Goal: Navigation & Orientation: Find specific page/section

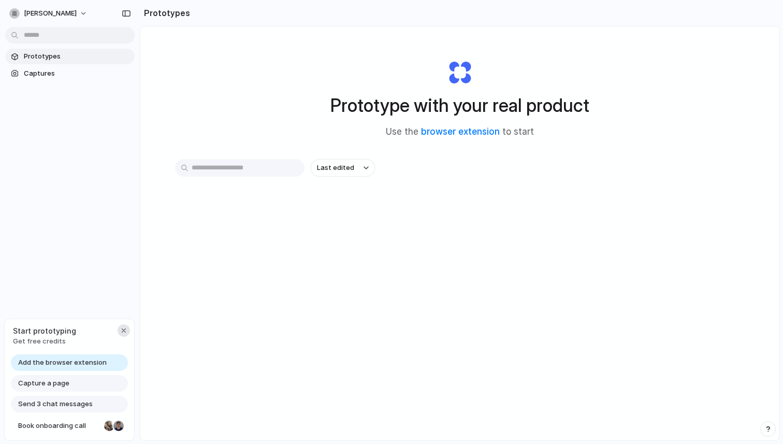
click at [122, 330] on div "button" at bounding box center [124, 330] width 8 height 8
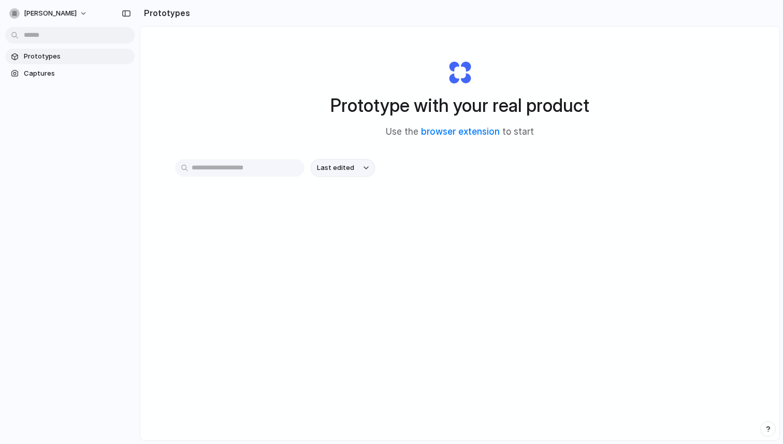
click at [341, 166] on span "Last edited" at bounding box center [335, 168] width 37 height 10
click at [320, 116] on div "Last edited Last created Alphabetical" at bounding box center [391, 222] width 783 height 444
click at [342, 191] on div "Last edited" at bounding box center [459, 204] width 569 height 91
click at [329, 172] on span "Last edited" at bounding box center [335, 168] width 37 height 10
click at [295, 239] on div "Last edited Last created Alphabetical" at bounding box center [391, 222] width 783 height 444
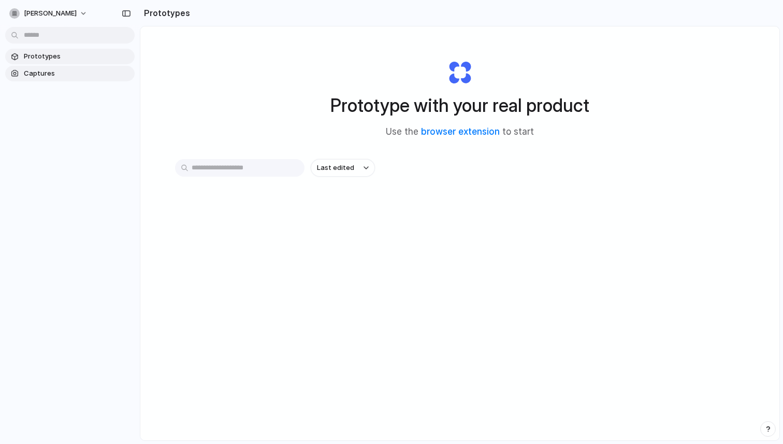
click at [27, 76] on span "Captures" at bounding box center [77, 73] width 107 height 10
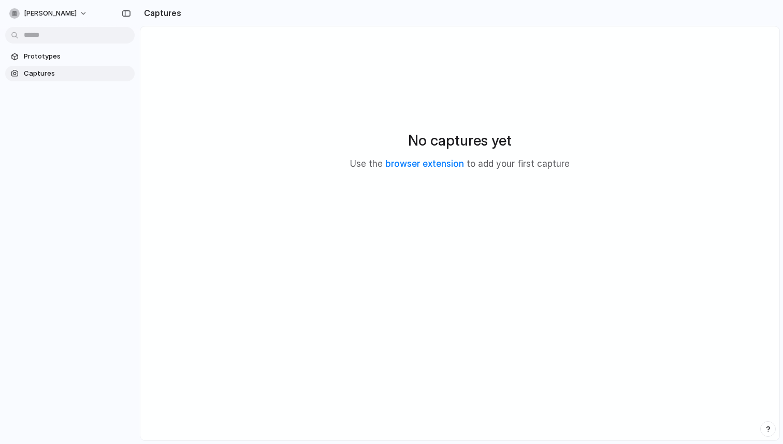
click at [224, 126] on div "No captures yet Use the browser extension to add your first capture" at bounding box center [460, 150] width 614 height 222
click at [74, 59] on span "Prototypes" at bounding box center [77, 56] width 107 height 10
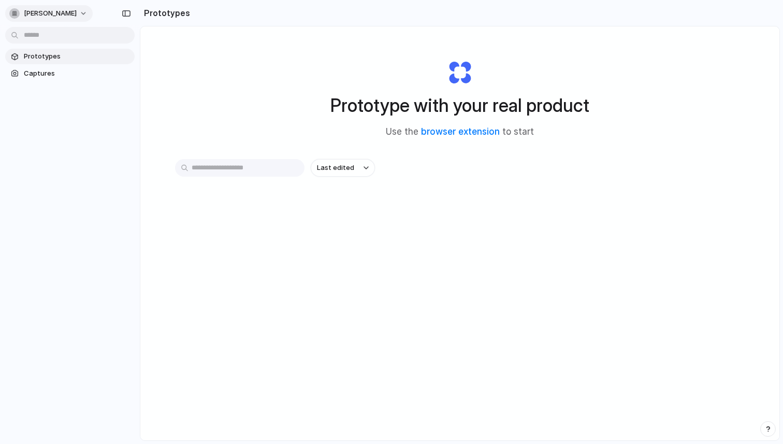
click at [30, 16] on span "[PERSON_NAME]" at bounding box center [50, 13] width 53 height 10
click at [140, 126] on li "Neutral dark" at bounding box center [126, 119] width 61 height 17
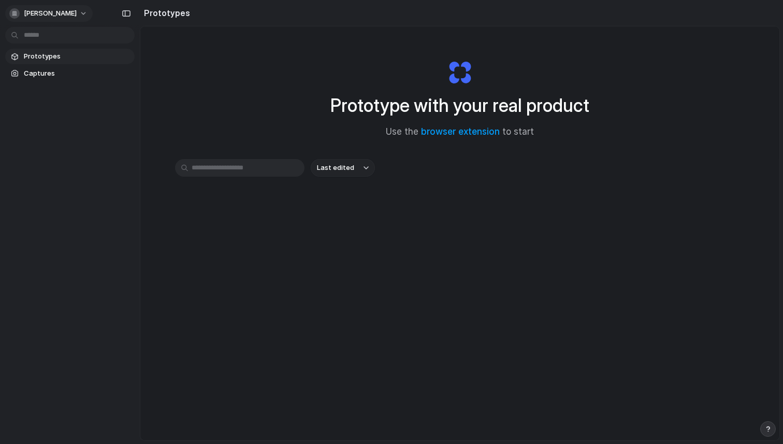
click at [34, 11] on span "[PERSON_NAME]" at bounding box center [50, 13] width 53 height 10
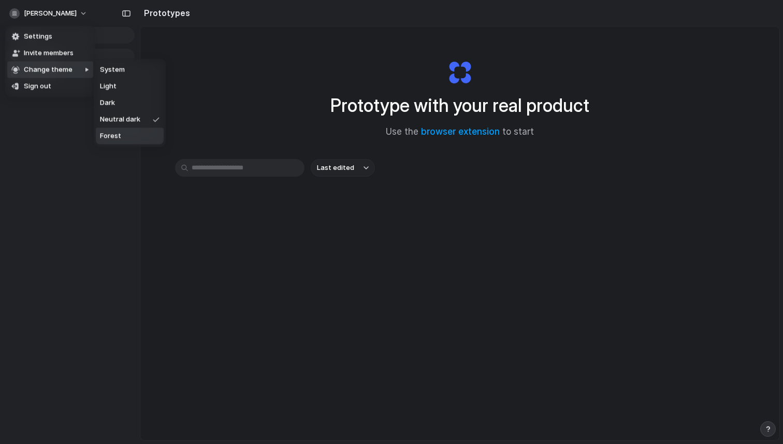
click at [133, 134] on li "Forest" at bounding box center [130, 136] width 68 height 17
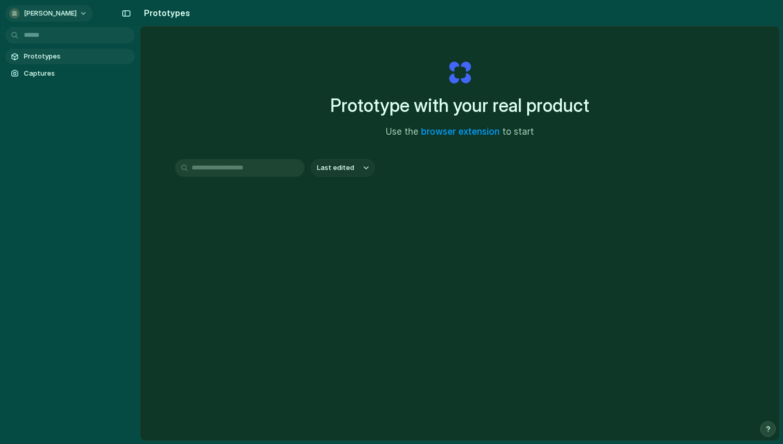
click at [47, 16] on span "[PERSON_NAME]" at bounding box center [50, 13] width 53 height 10
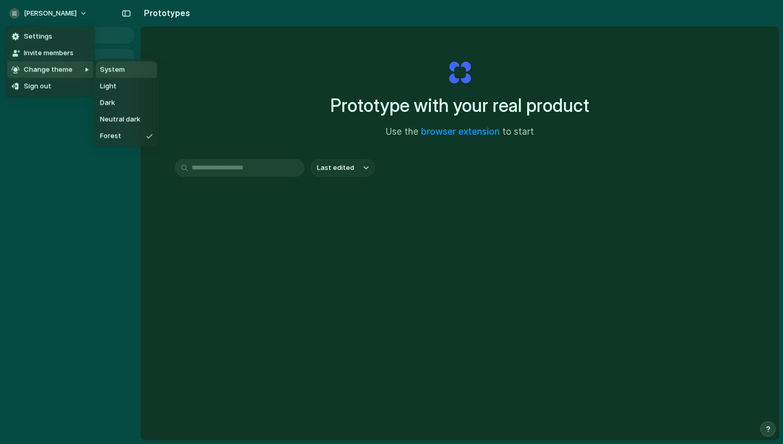
click at [105, 72] on span "System" at bounding box center [112, 70] width 25 height 10
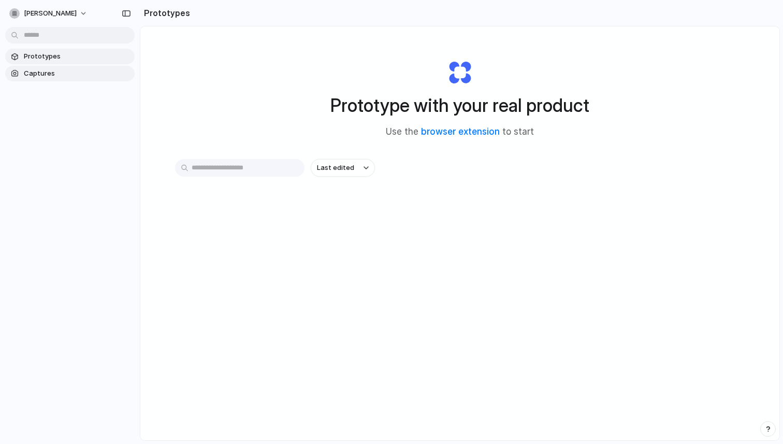
click at [46, 72] on span "Captures" at bounding box center [77, 73] width 107 height 10
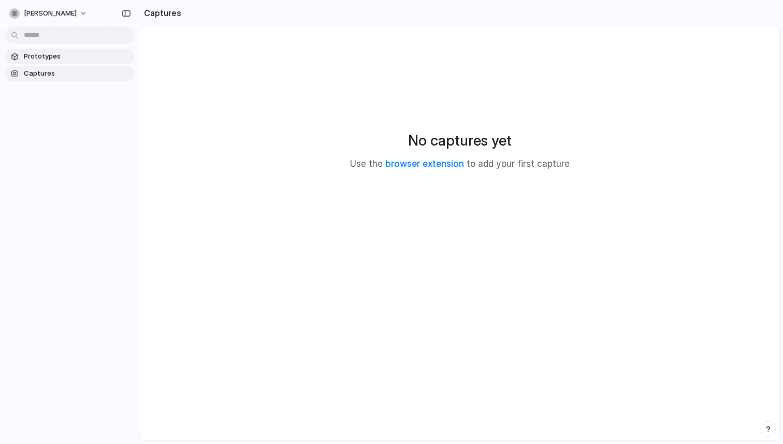
click at [46, 62] on link "Prototypes" at bounding box center [69, 57] width 129 height 16
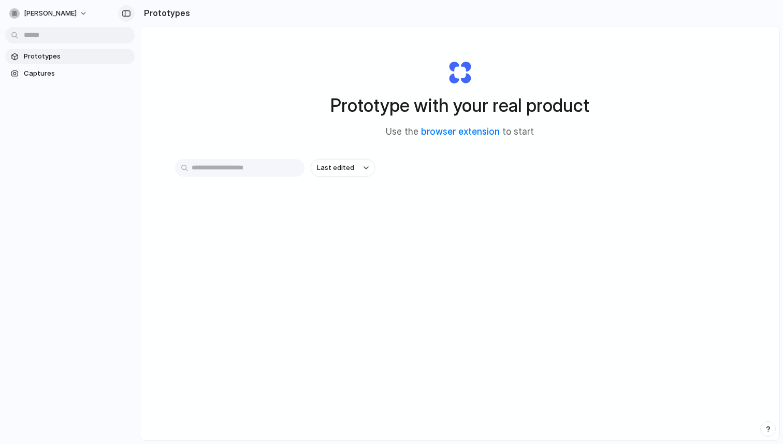
click at [131, 19] on button "button" at bounding box center [126, 13] width 17 height 17
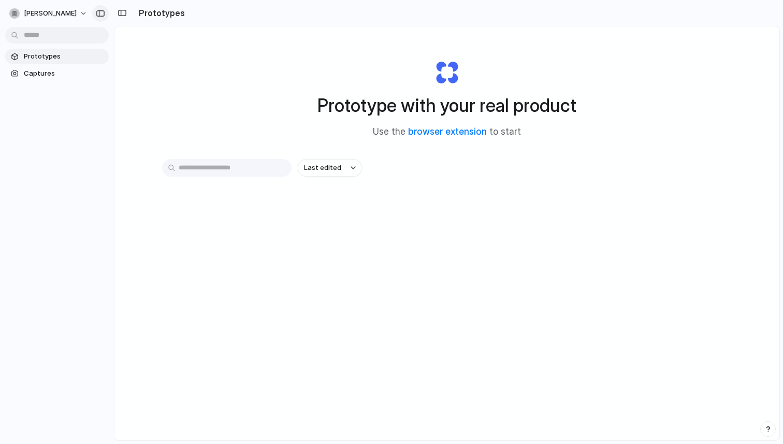
click at [98, 12] on div "button" at bounding box center [100, 13] width 9 height 7
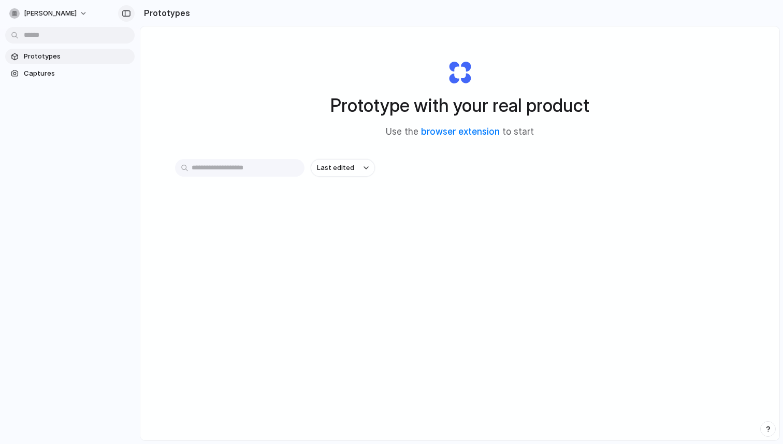
click at [124, 16] on div "button" at bounding box center [126, 13] width 9 height 7
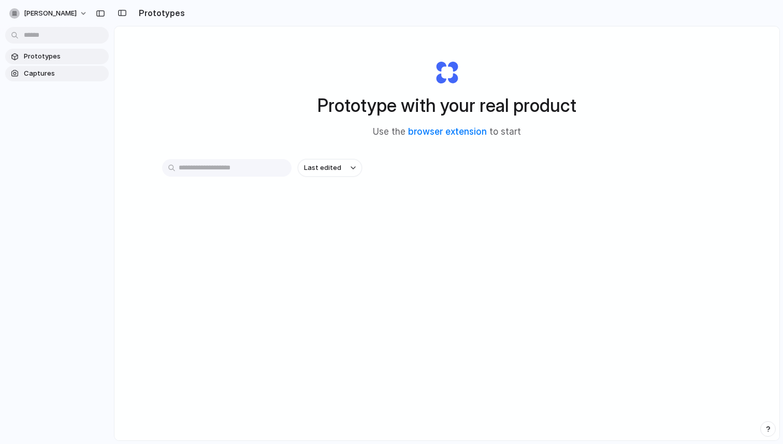
click at [32, 72] on span "Captures" at bounding box center [64, 73] width 81 height 10
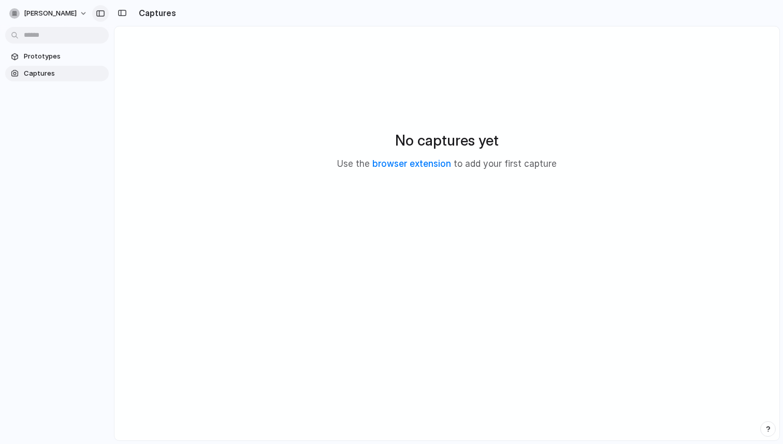
click at [103, 15] on div "button" at bounding box center [100, 13] width 9 height 7
click at [162, 138] on div "No captures yet Use the browser extension to add your first capture" at bounding box center [460, 150] width 614 height 222
click at [54, 8] on div "[PERSON_NAME]" at bounding box center [42, 13] width 67 height 10
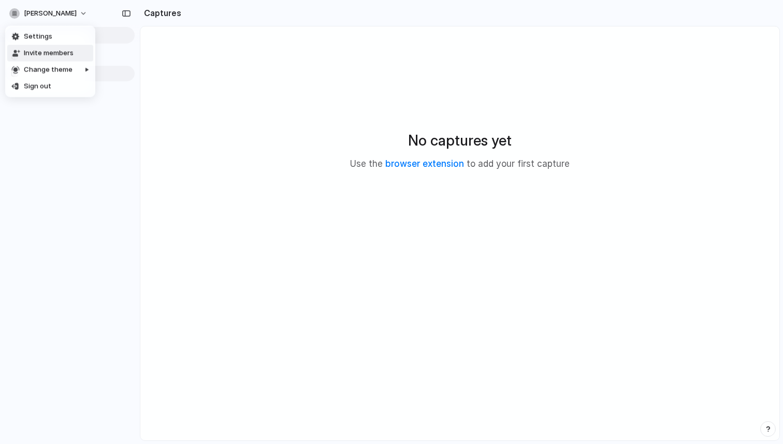
click at [55, 42] on li "Settings" at bounding box center [50, 36] width 86 height 17
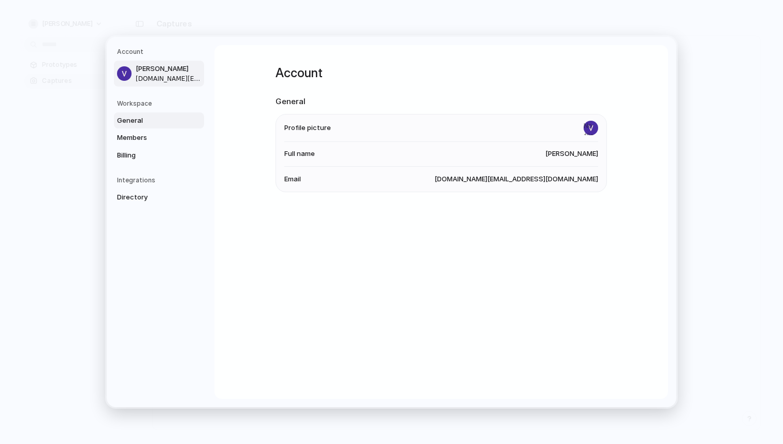
click at [147, 123] on span "General" at bounding box center [150, 120] width 66 height 10
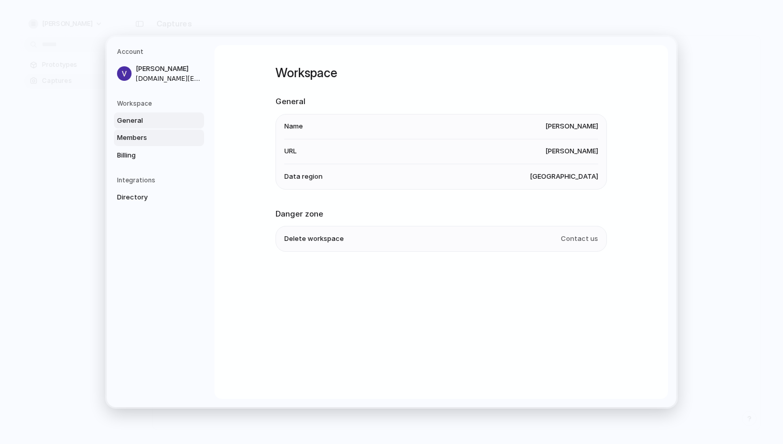
click at [147, 136] on span "Members" at bounding box center [150, 138] width 66 height 10
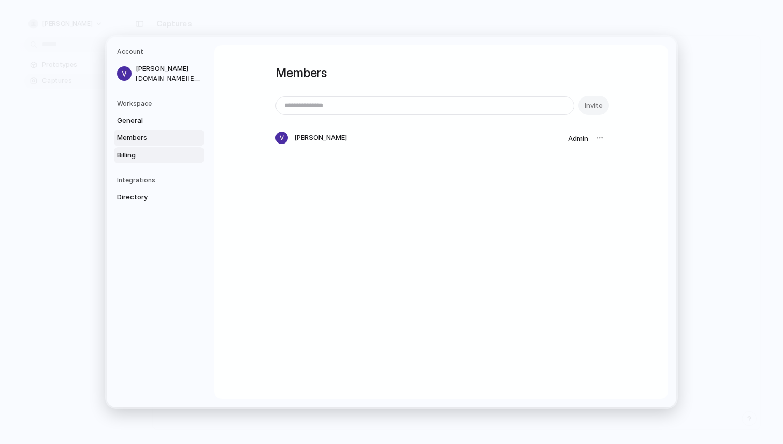
click at [146, 156] on span "Billing" at bounding box center [150, 155] width 66 height 10
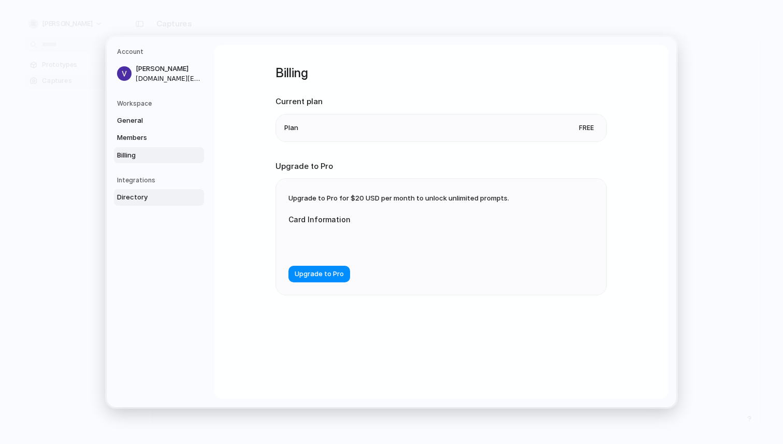
click at [145, 194] on span "Directory" at bounding box center [150, 197] width 66 height 10
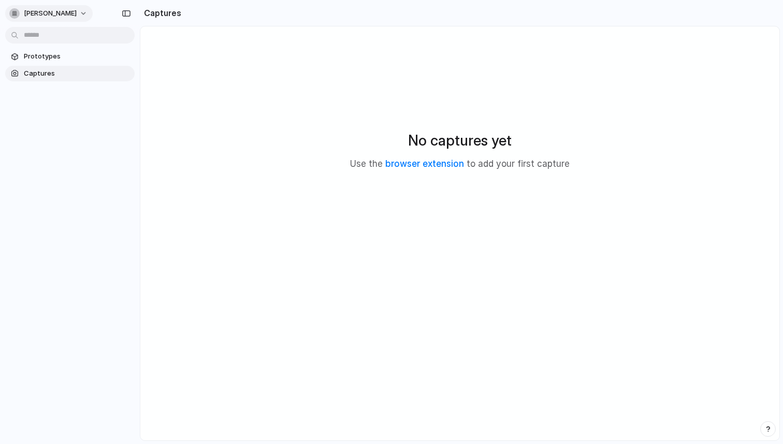
click at [31, 5] on div "[PERSON_NAME]" at bounding box center [50, 13] width 83 height 17
click at [28, 10] on span "[PERSON_NAME]" at bounding box center [50, 13] width 53 height 10
click at [36, 39] on span "Settings" at bounding box center [38, 37] width 28 height 10
click at [24, 9] on div "[PERSON_NAME]" at bounding box center [42, 13] width 67 height 10
click at [37, 38] on span "Settings" at bounding box center [38, 37] width 28 height 10
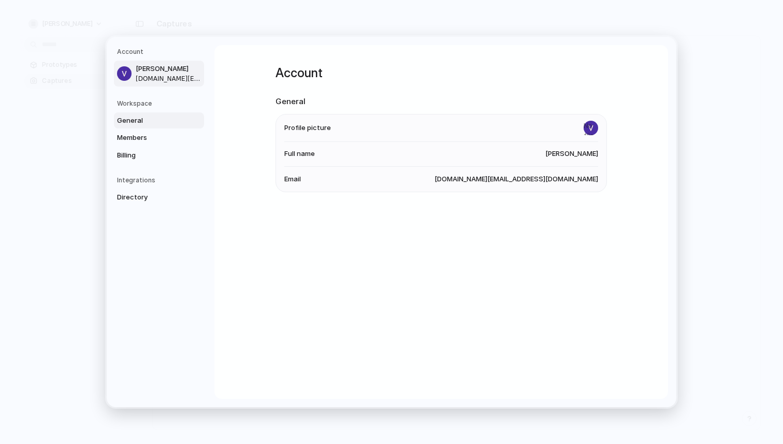
click at [142, 118] on span "General" at bounding box center [150, 120] width 66 height 10
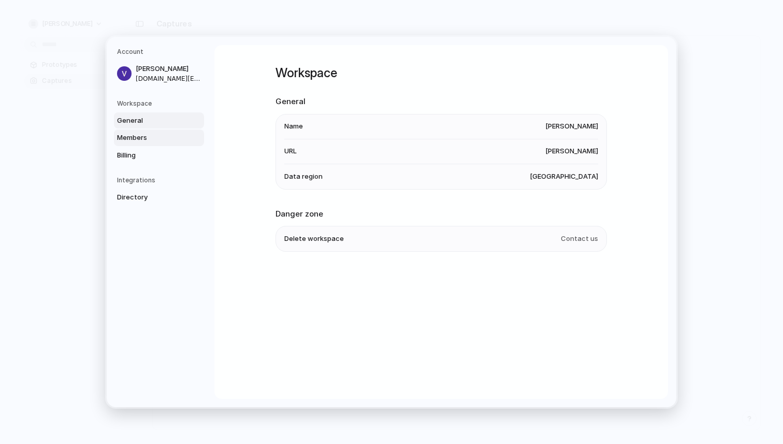
click at [143, 143] on link "Members" at bounding box center [159, 137] width 90 height 17
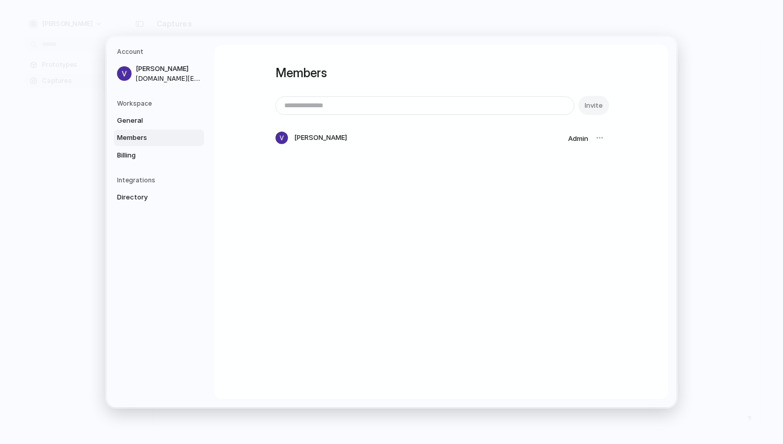
click at [134, 131] on link "Members" at bounding box center [159, 137] width 90 height 17
click at [128, 120] on span "General" at bounding box center [150, 120] width 66 height 10
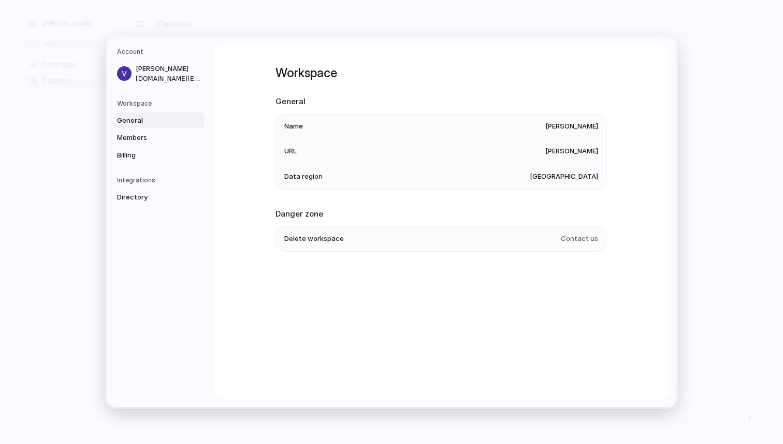
click at [374, 134] on li "Name vikram-patel" at bounding box center [441, 126] width 314 height 25
click at [355, 120] on li "Name vikram-patel" at bounding box center [441, 126] width 314 height 25
click at [121, 134] on span "Members" at bounding box center [150, 138] width 66 height 10
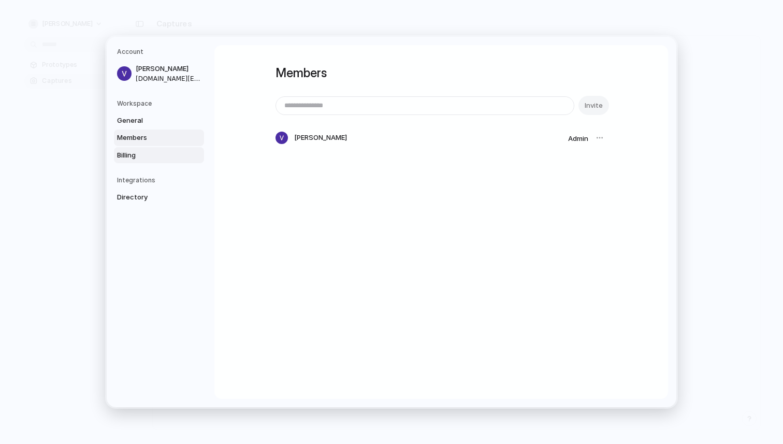
click at [134, 157] on span "Billing" at bounding box center [150, 155] width 66 height 10
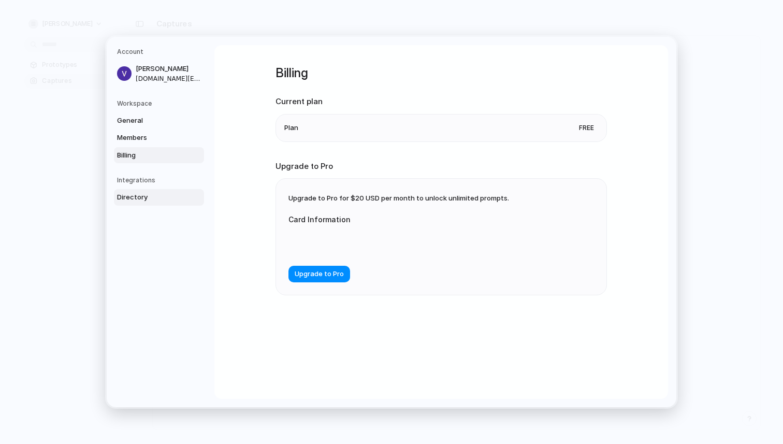
click at [131, 192] on link "Directory" at bounding box center [159, 197] width 90 height 17
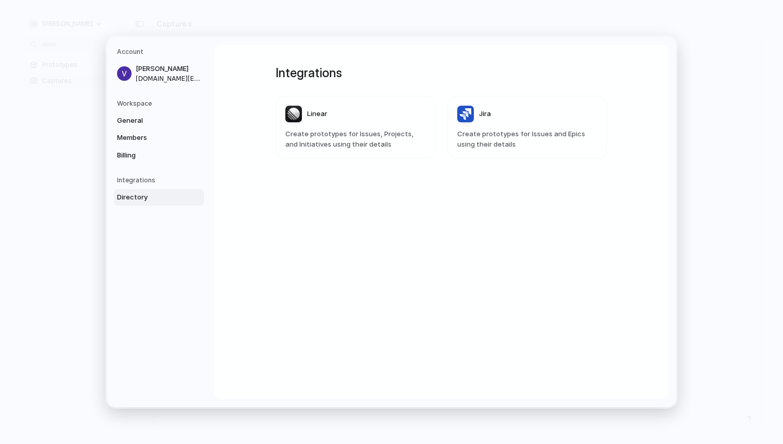
click at [577, 37] on div "Account Vikram patel roguez.it@gmail.com Workspace General Members Billing Inte…" at bounding box center [391, 222] width 569 height 370
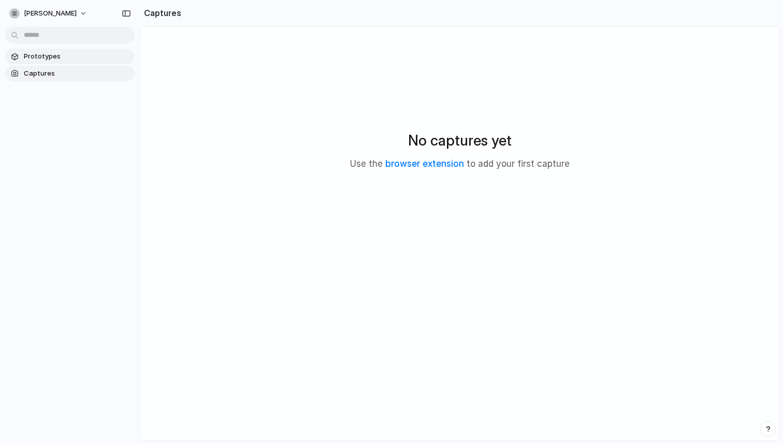
click at [33, 54] on span "Prototypes" at bounding box center [77, 56] width 107 height 10
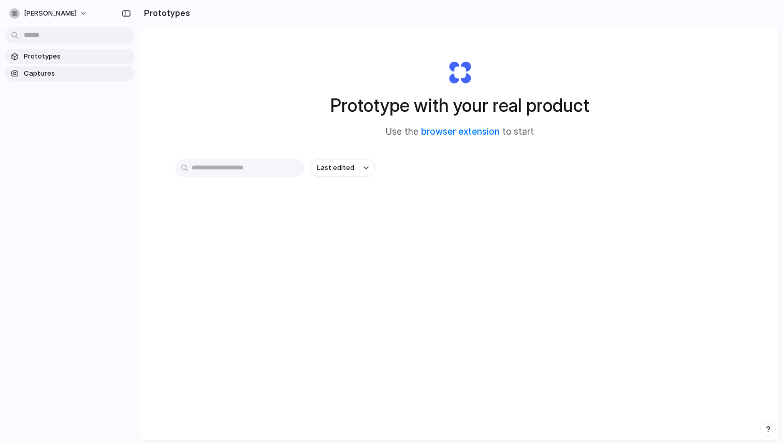
click at [33, 69] on span "Captures" at bounding box center [77, 73] width 107 height 10
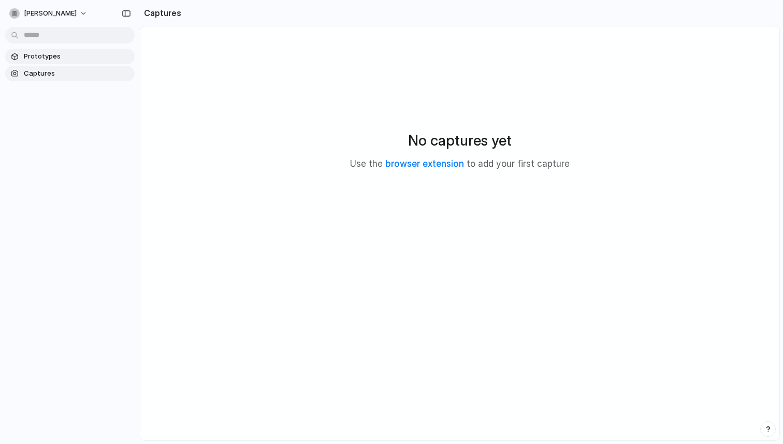
click at [42, 58] on span "Prototypes" at bounding box center [77, 56] width 107 height 10
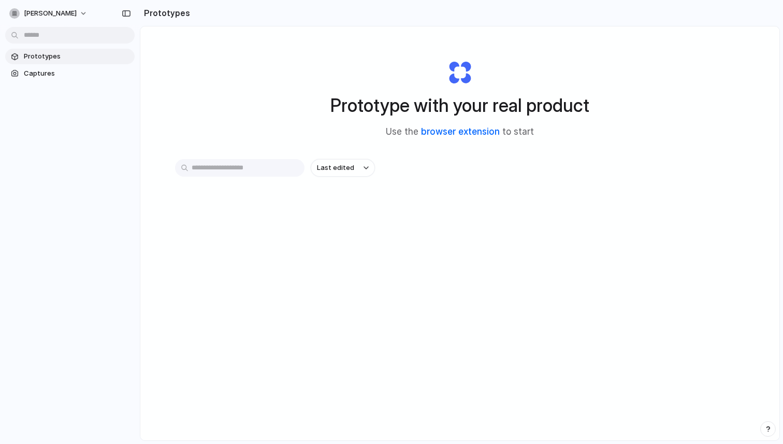
click at [463, 131] on link "browser extension" at bounding box center [460, 131] width 79 height 10
click at [48, 74] on span "Captures" at bounding box center [77, 73] width 107 height 10
